Goal: Navigation & Orientation: Find specific page/section

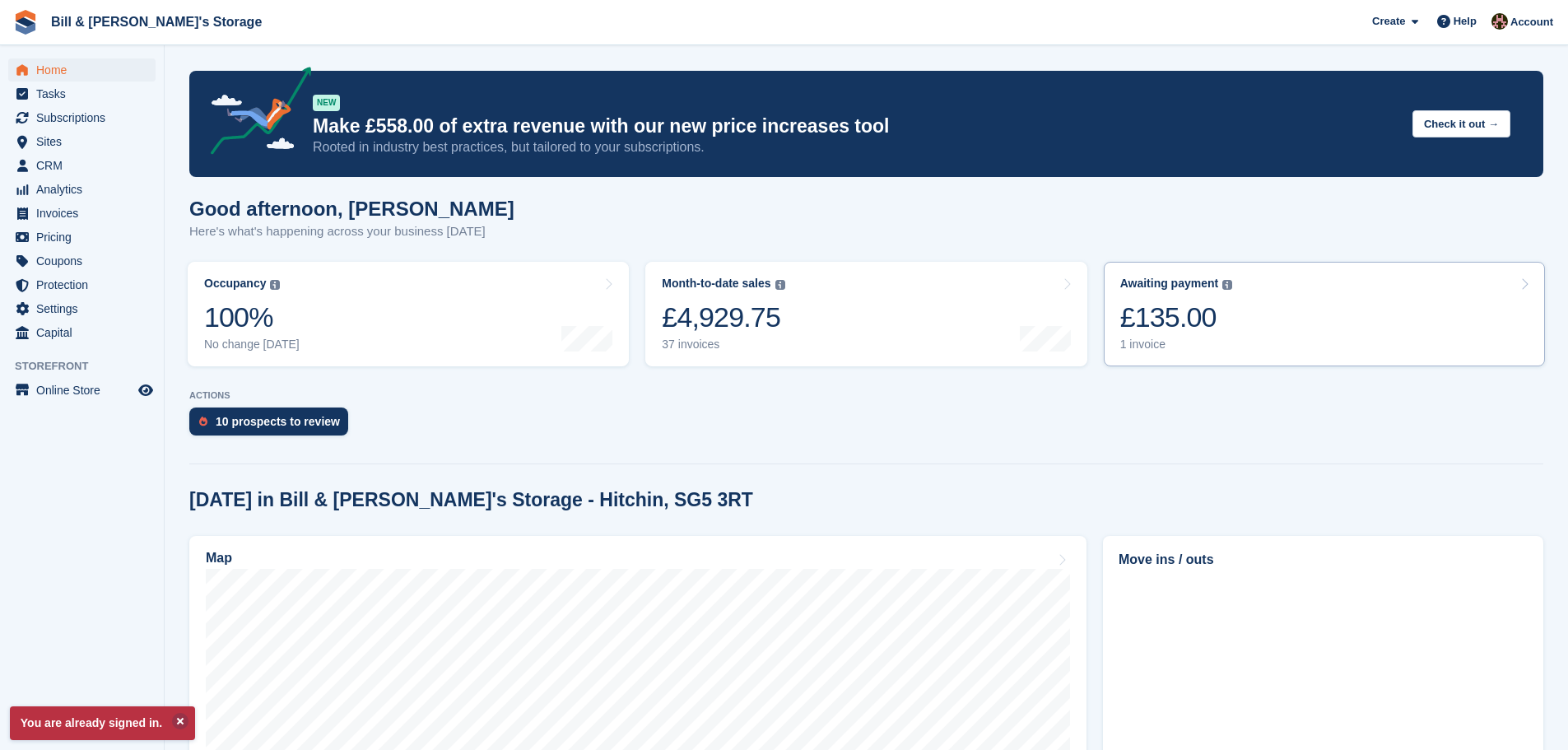
click at [1196, 298] on div "Awaiting payment The total outstanding balance on all open invoices. £135.00 1 …" at bounding box center [1177, 313] width 113 height 75
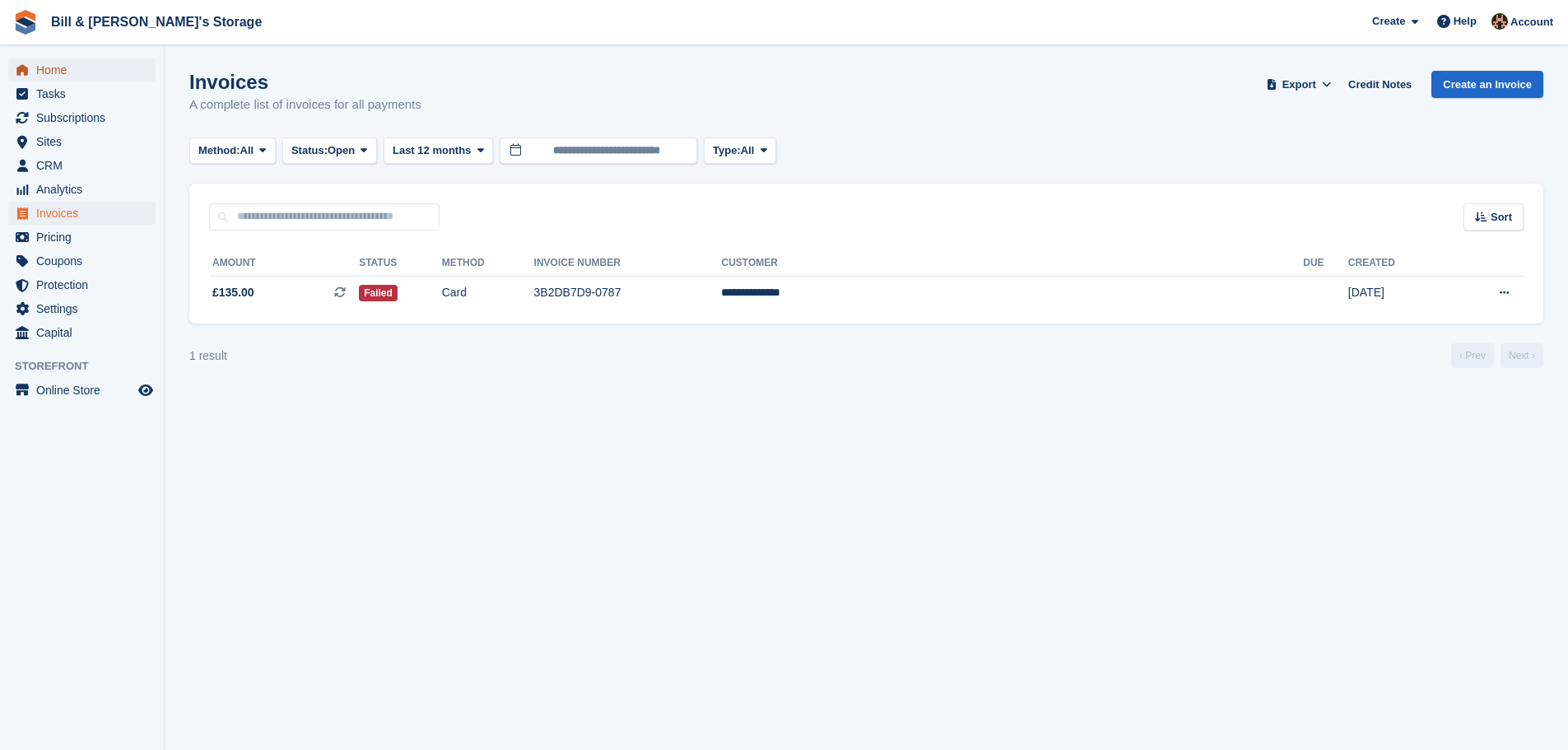
click at [58, 71] on span "Home" at bounding box center [85, 70] width 99 height 23
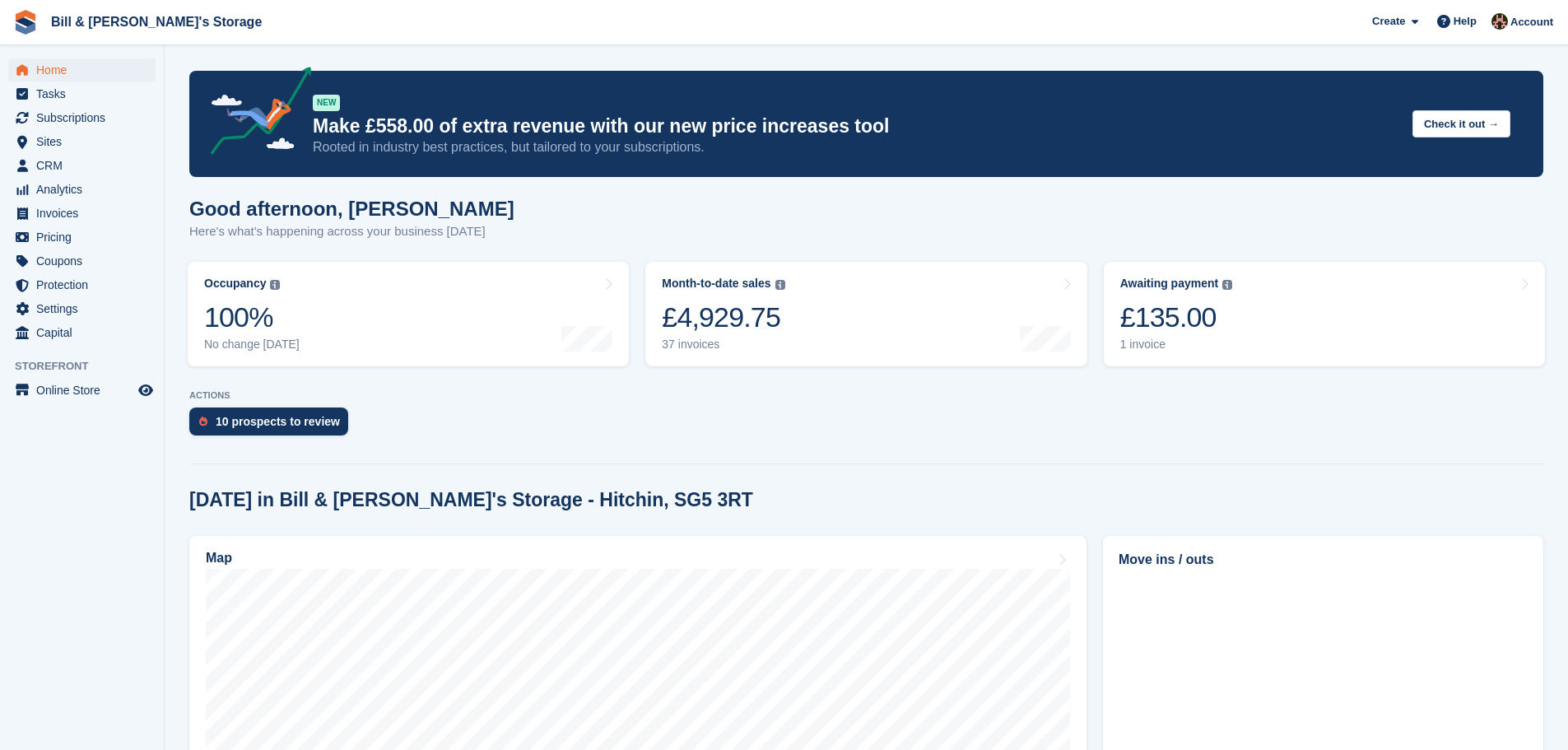
click at [915, 320] on link "Month-to-date sales The sum of all finalised invoices generated this month to d…" at bounding box center [866, 314] width 442 height 105
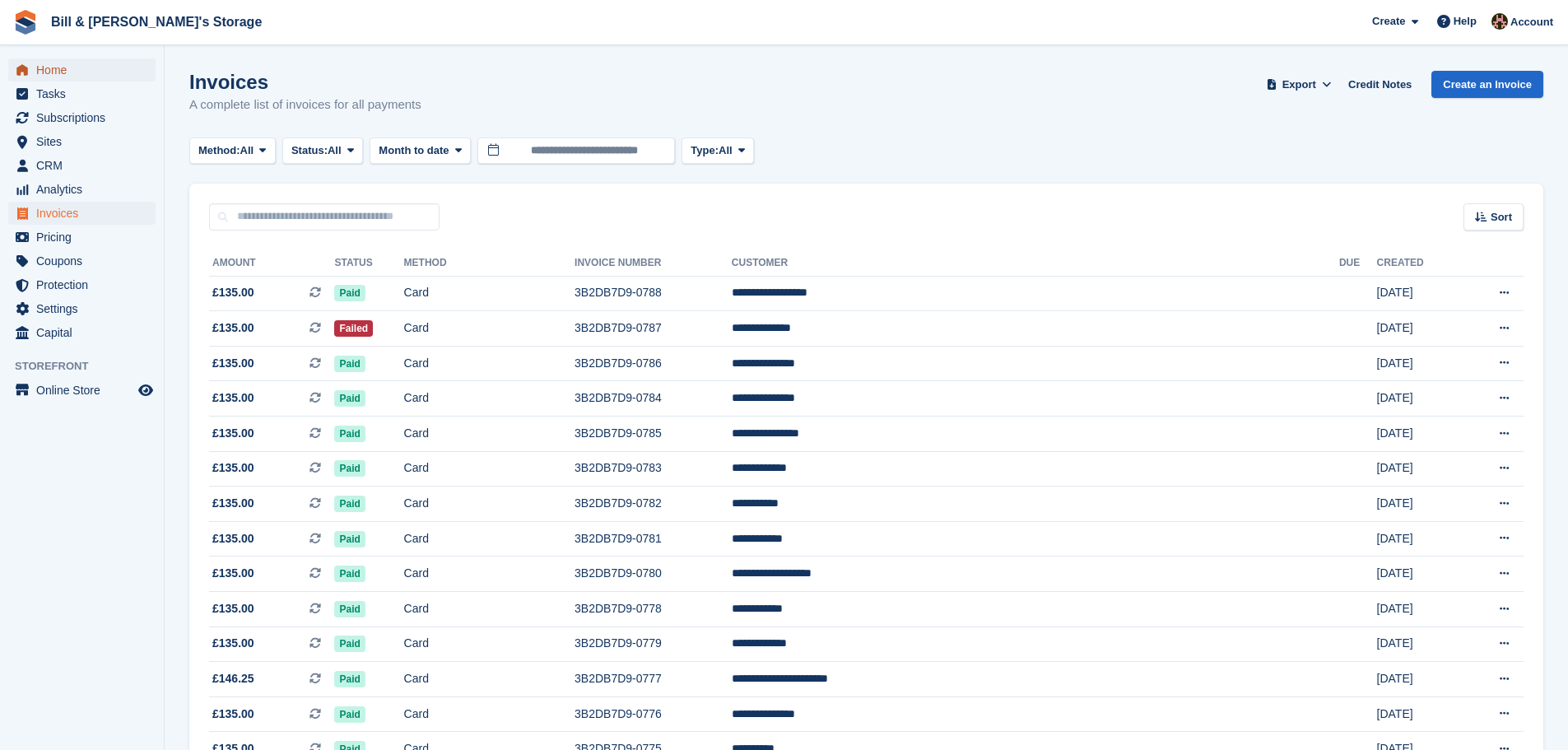
click at [42, 73] on span "Home" at bounding box center [85, 70] width 99 height 23
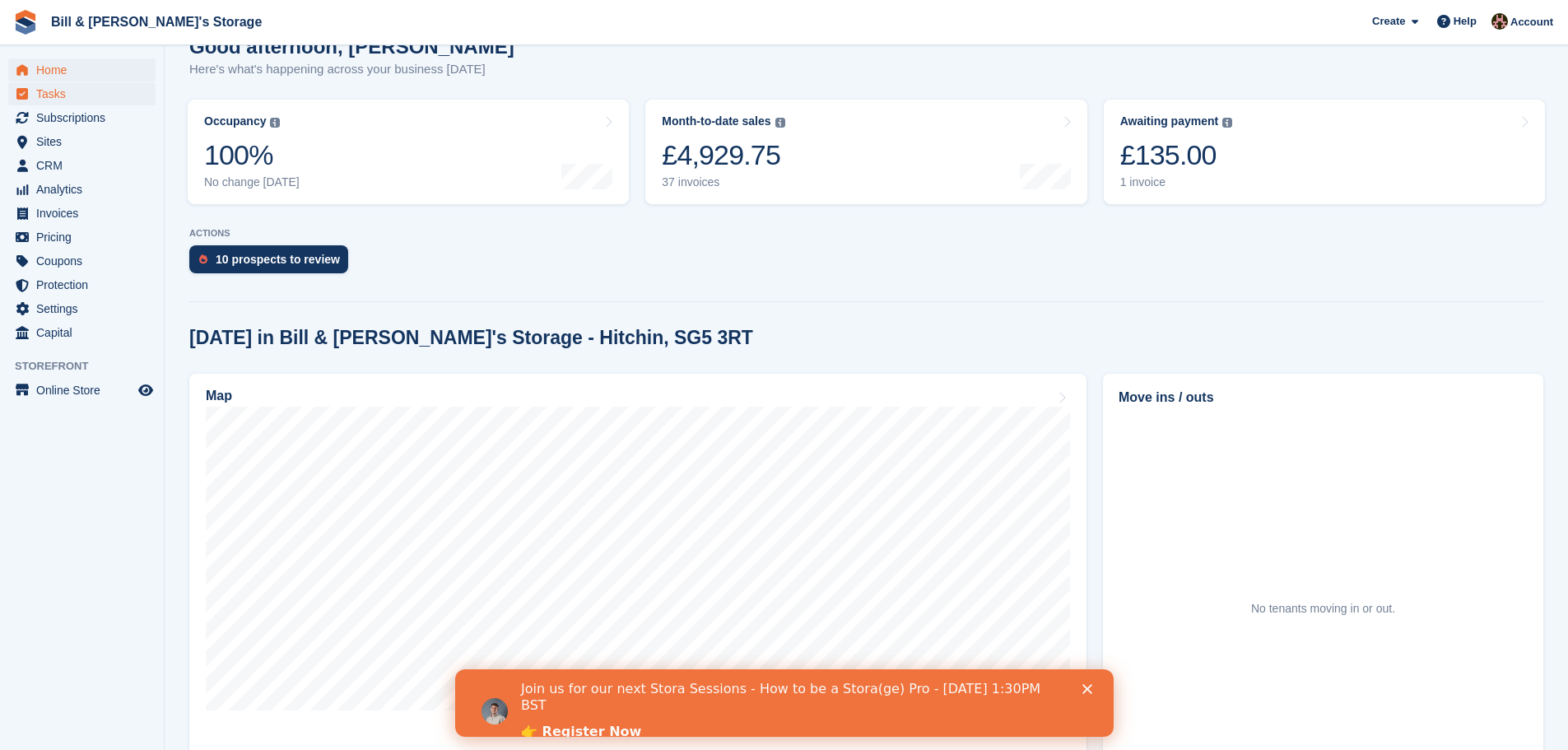
scroll to position [165, 0]
click at [81, 73] on span "Home" at bounding box center [85, 70] width 99 height 23
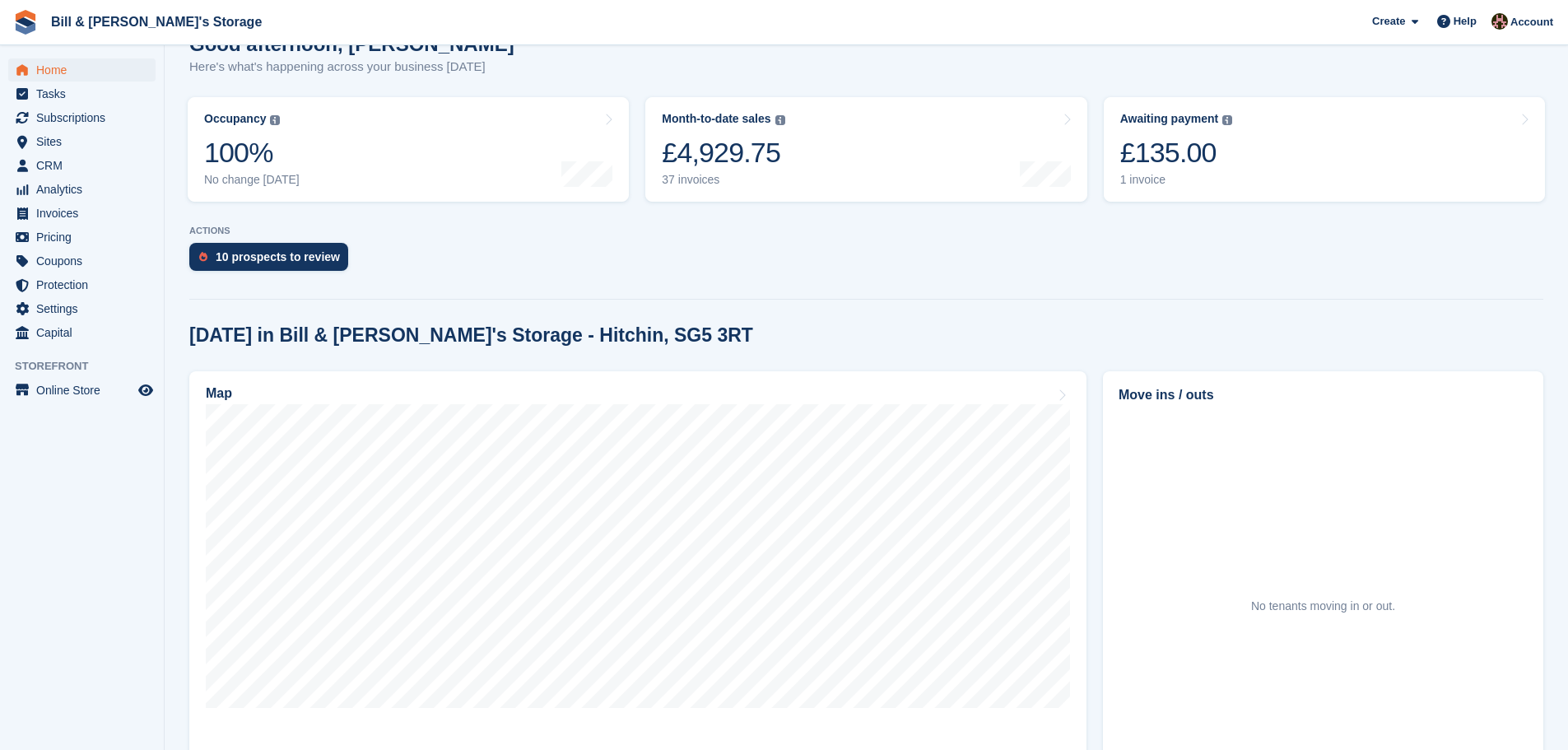
scroll to position [0, 0]
